Goal: Task Accomplishment & Management: Use online tool/utility

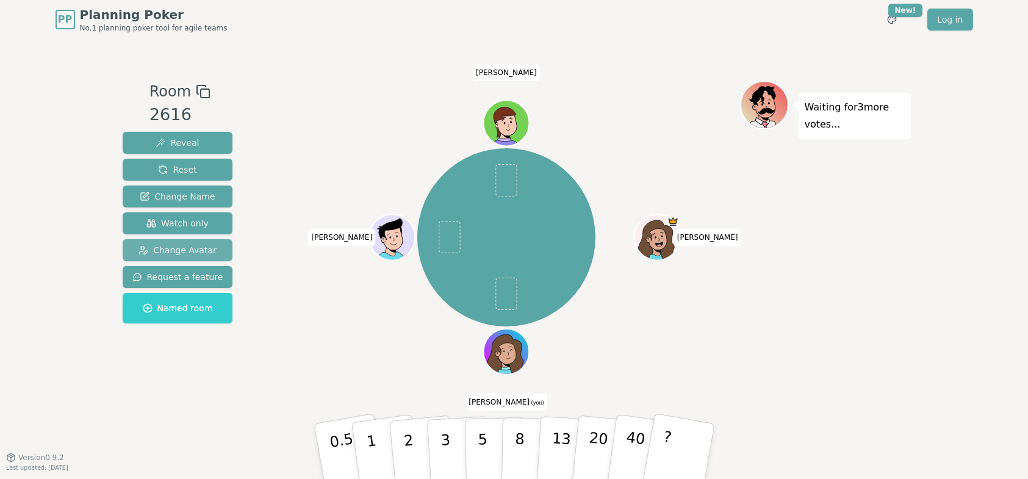
click at [184, 247] on span "Change Avatar" at bounding box center [178, 250] width 78 height 12
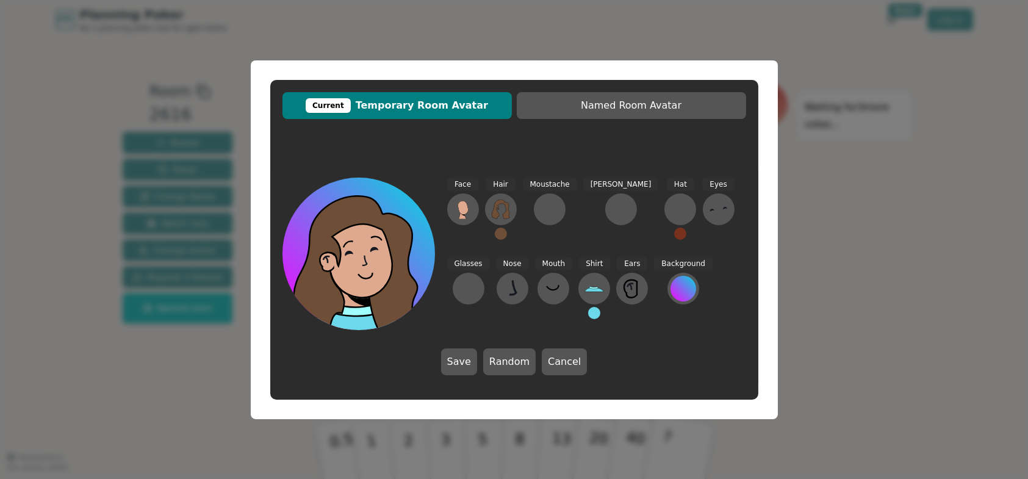
click at [845, 289] on div "Current Temporary Room Avatar Named Room Avatar Face Hair Moustache [PERSON_NAM…" at bounding box center [514, 239] width 1028 height 479
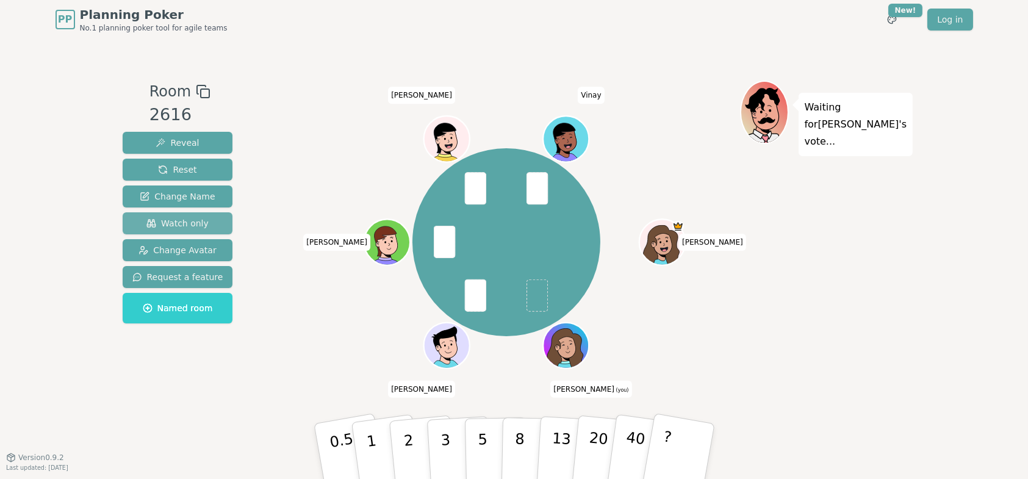
click at [186, 225] on span "Watch only" at bounding box center [177, 223] width 62 height 12
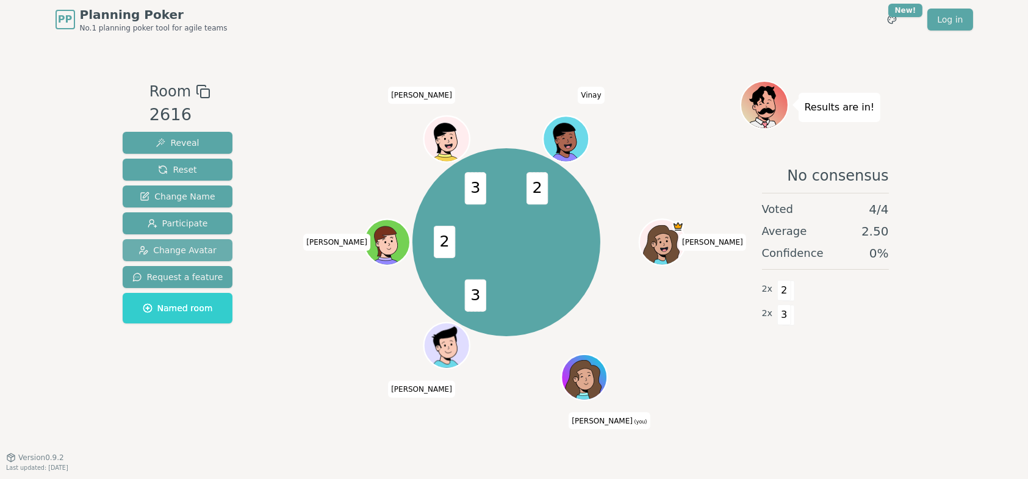
click at [187, 250] on span "Change Avatar" at bounding box center [178, 250] width 78 height 12
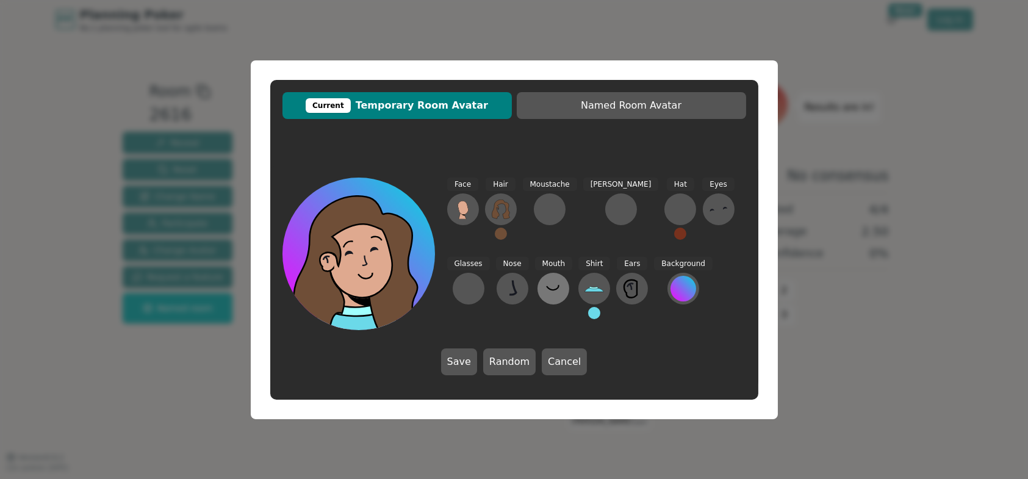
click at [547, 290] on icon at bounding box center [553, 287] width 12 height 5
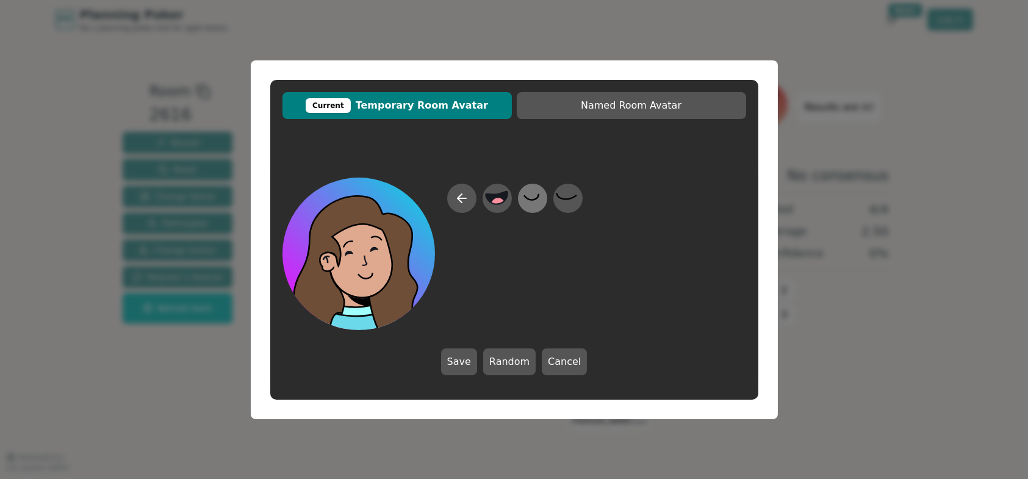
click at [535, 200] on icon at bounding box center [533, 197] width 24 height 27
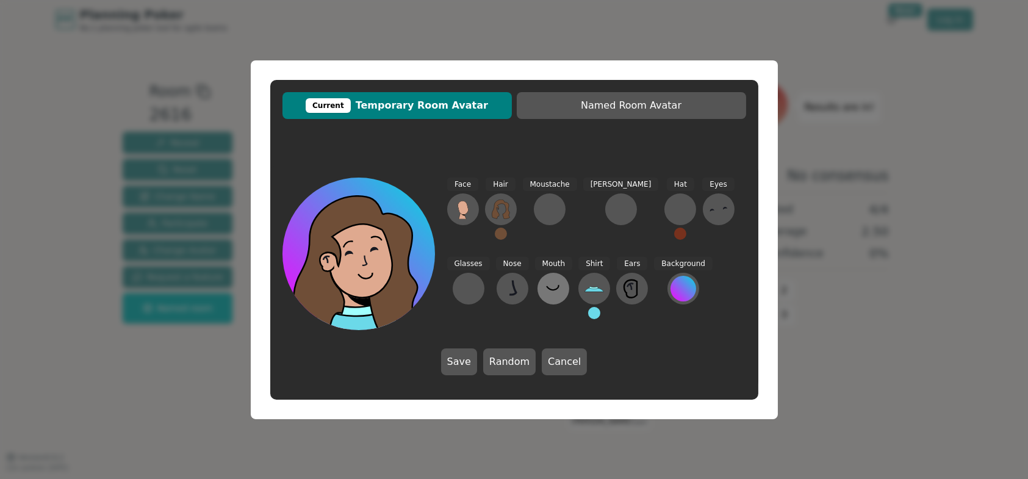
click at [544, 287] on icon at bounding box center [554, 289] width 20 height 20
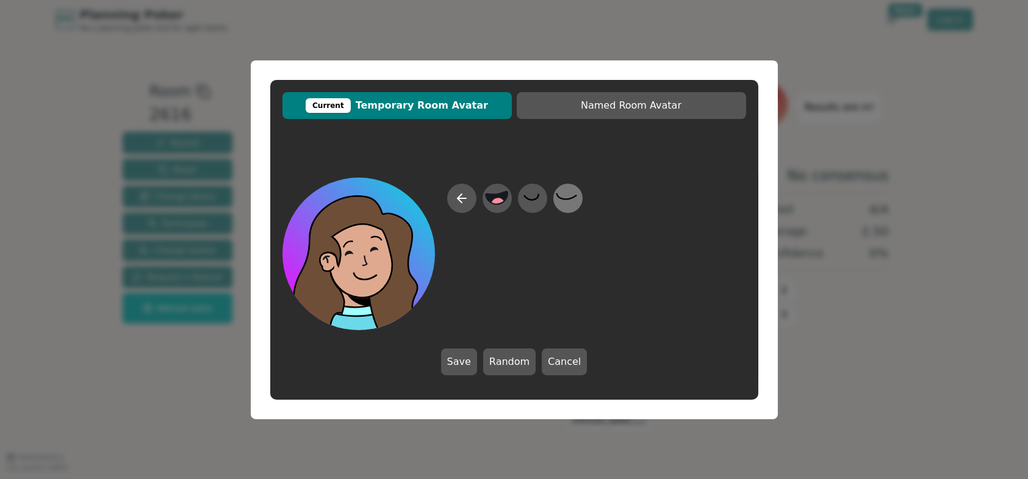
click at [567, 198] on icon at bounding box center [567, 196] width 20 height 6
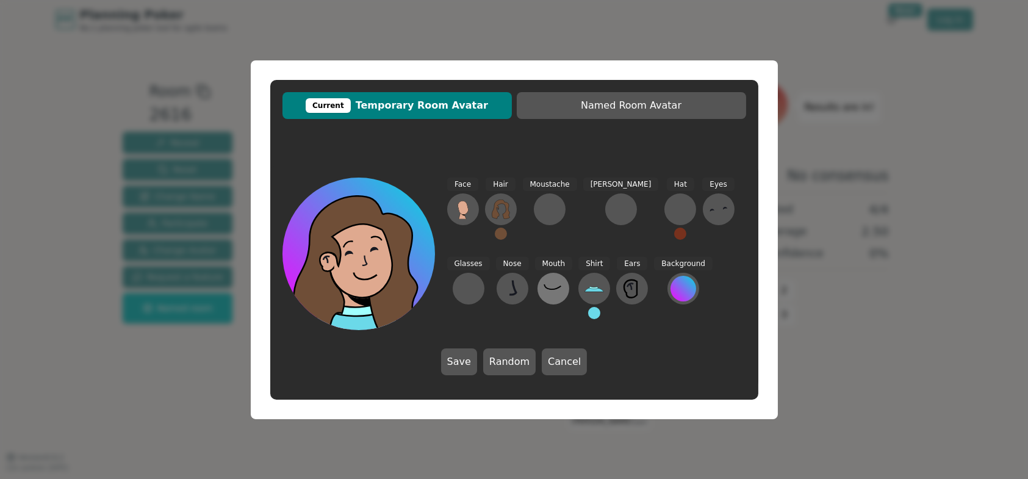
click at [545, 289] on icon at bounding box center [553, 286] width 16 height 5
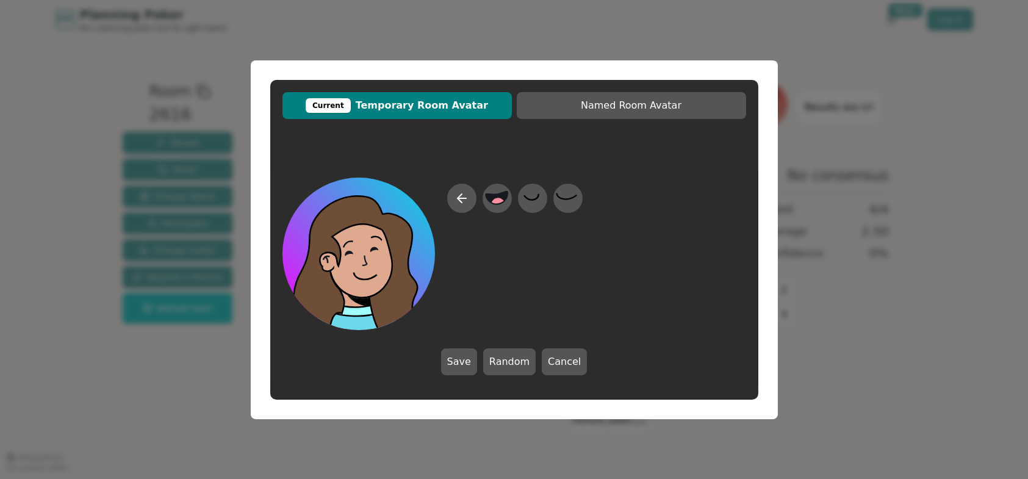
click at [192, 400] on div "Current Temporary Room Avatar Named Room Avatar Save Random Cancel" at bounding box center [514, 239] width 1028 height 479
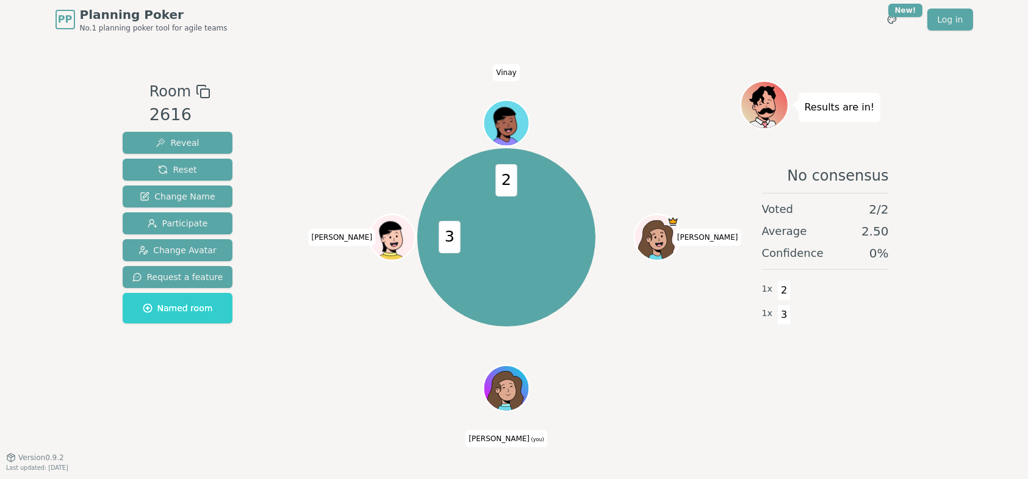
click at [377, 406] on div "3 2 [PERSON_NAME] (you) [PERSON_NAME]" at bounding box center [506, 249] width 467 height 336
